Goal: Book appointment/travel/reservation

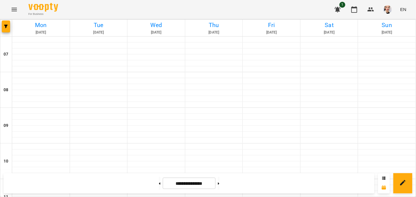
scroll to position [371, 0]
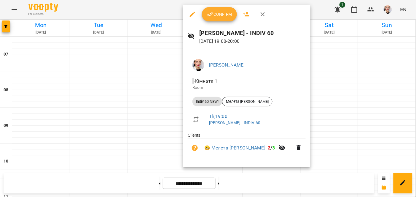
click at [206, 15] on button "Confirm" at bounding box center [219, 14] width 35 height 14
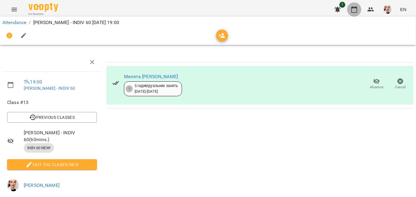
click at [357, 7] on icon "button" at bounding box center [355, 9] width 6 height 7
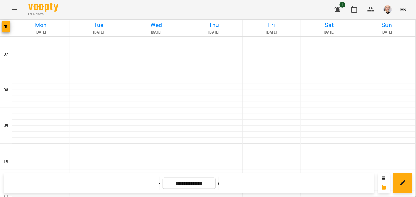
scroll to position [334, 0]
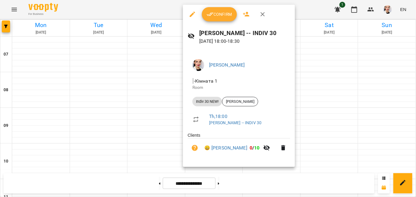
click at [345, 73] on div at bounding box center [208, 98] width 416 height 197
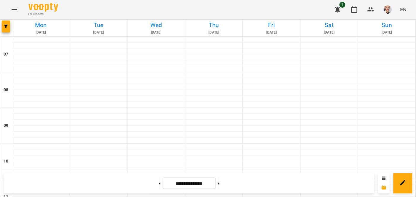
scroll to position [408, 0]
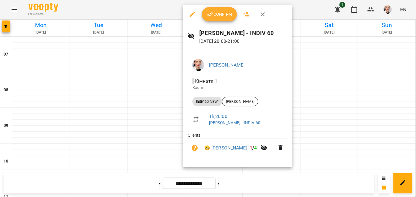
click at [213, 17] on icon "button" at bounding box center [210, 14] width 7 height 7
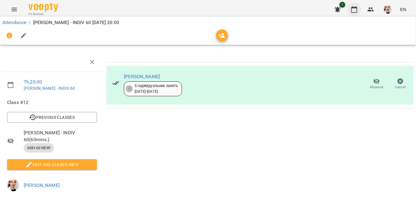
click at [359, 11] on button "button" at bounding box center [355, 9] width 14 height 14
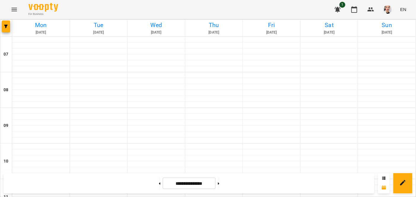
scroll to position [334, 0]
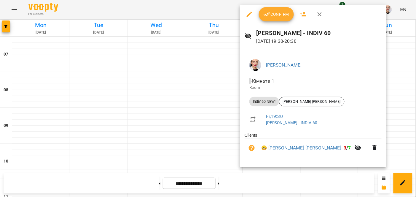
click at [270, 10] on button "Confirm" at bounding box center [276, 14] width 35 height 14
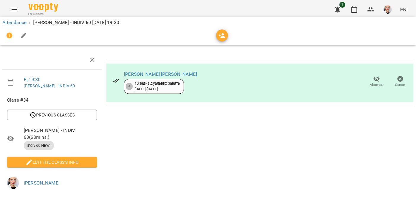
scroll to position [72, 0]
click at [358, 8] on icon "button" at bounding box center [355, 9] width 6 height 7
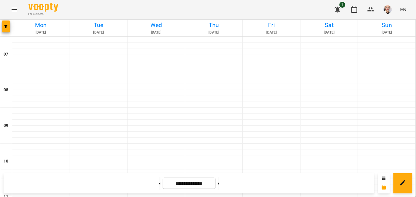
scroll to position [288, 0]
